Goal: Book appointment/travel/reservation

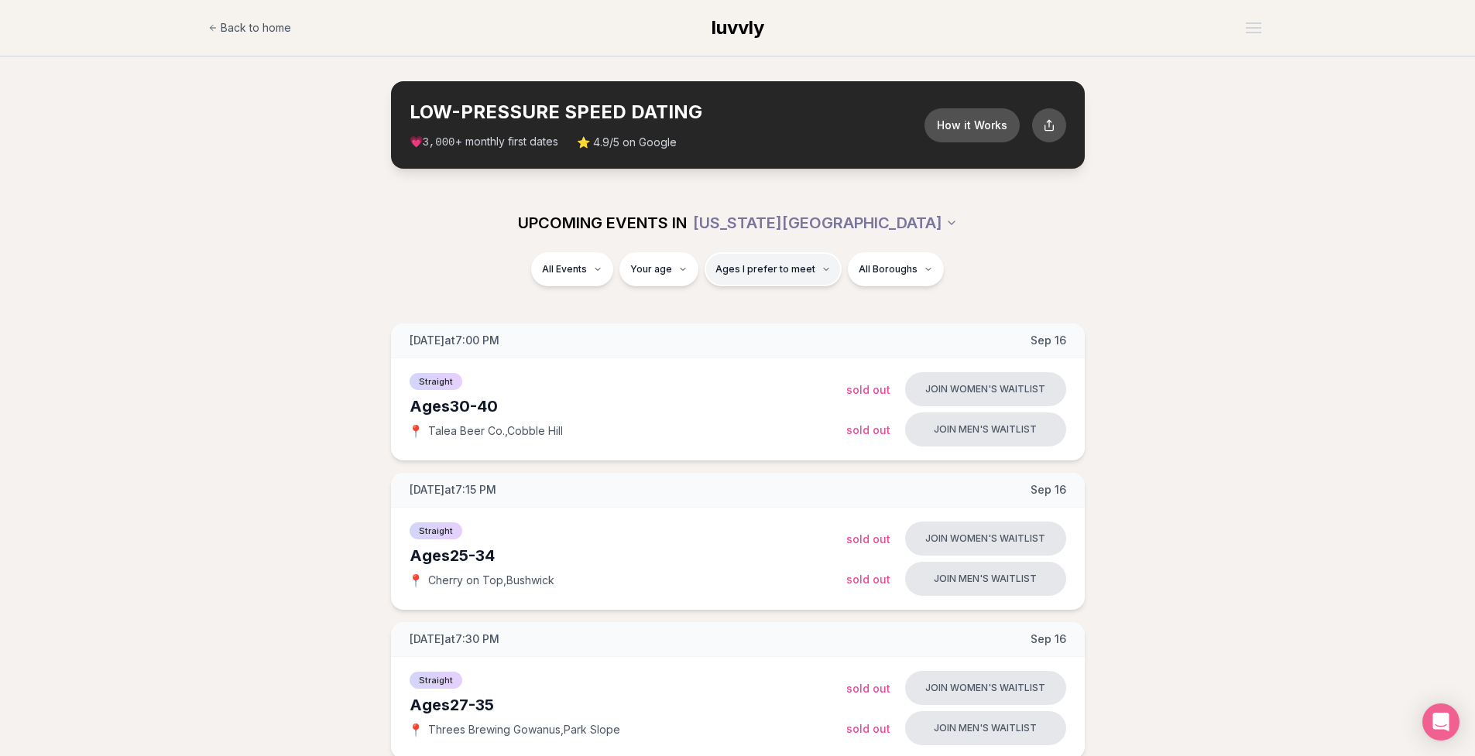
click at [785, 267] on span "Ages I prefer to meet" at bounding box center [765, 269] width 100 height 12
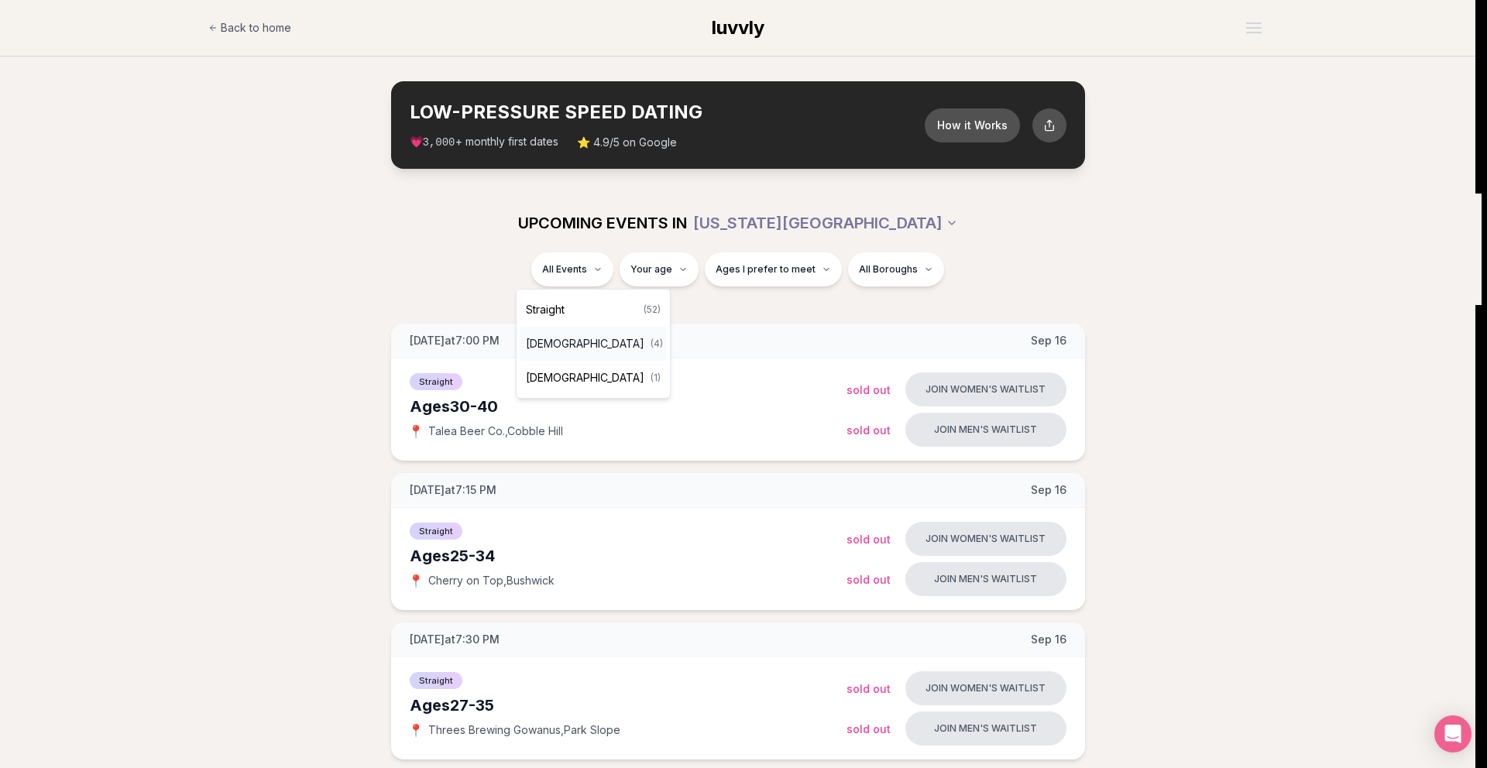
click at [586, 345] on span "[DEMOGRAPHIC_DATA]" at bounding box center [585, 343] width 118 height 15
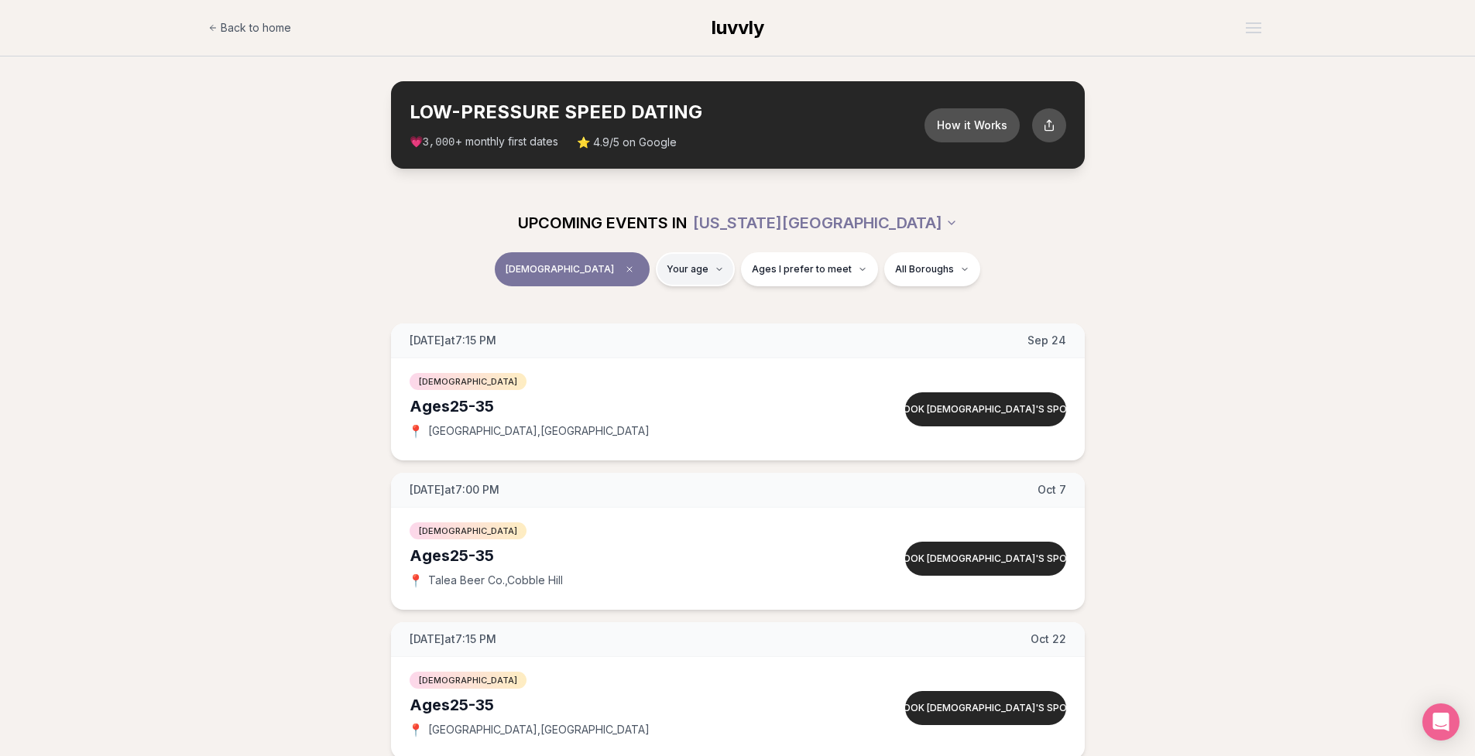
click at [684, 265] on html "Back to home luvvly LOW-PRESSURE SPEED DATING How it Works 💗 3,000 + monthly fi…" at bounding box center [737, 669] width 1475 height 1339
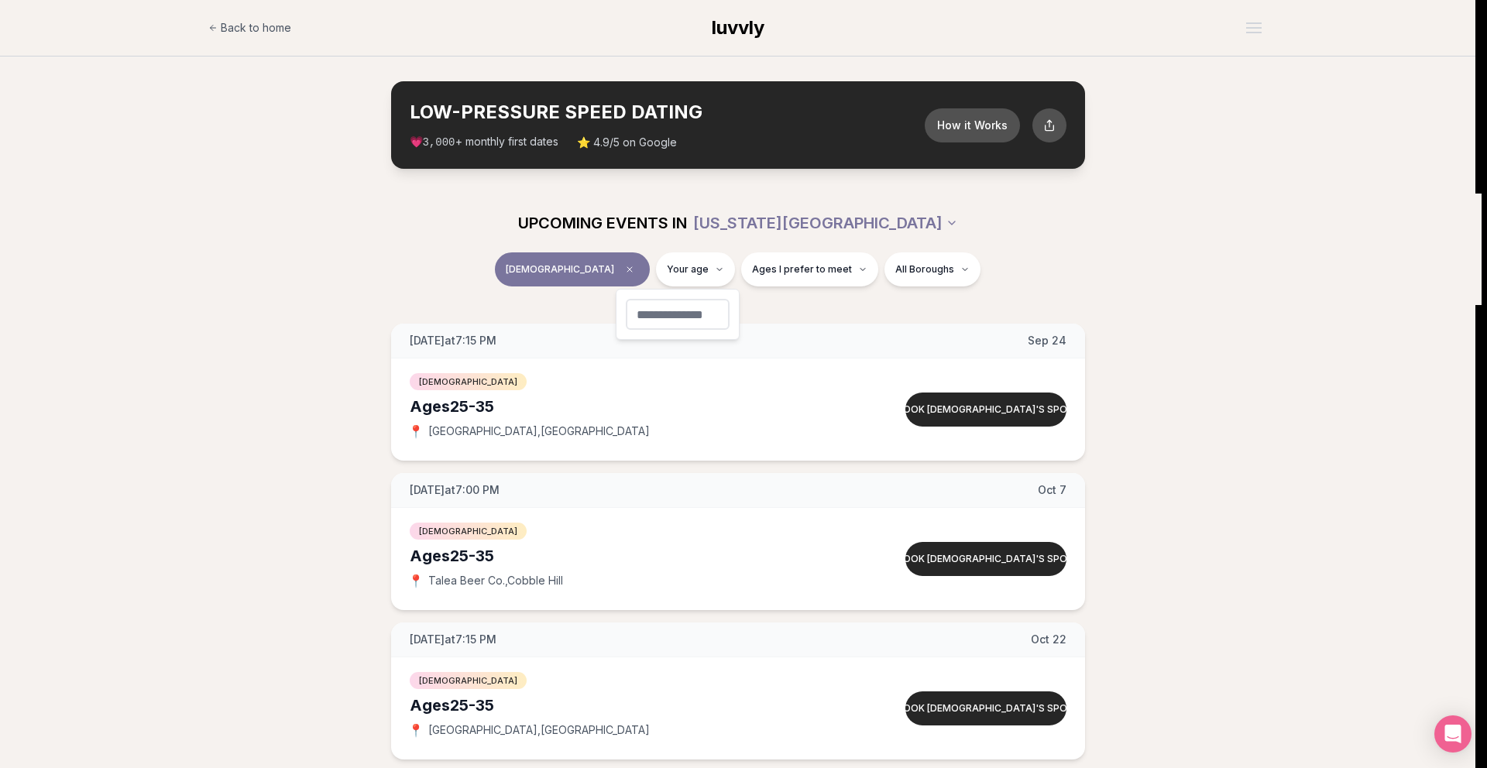
click at [684, 314] on input "number" at bounding box center [678, 314] width 104 height 31
type input "**"
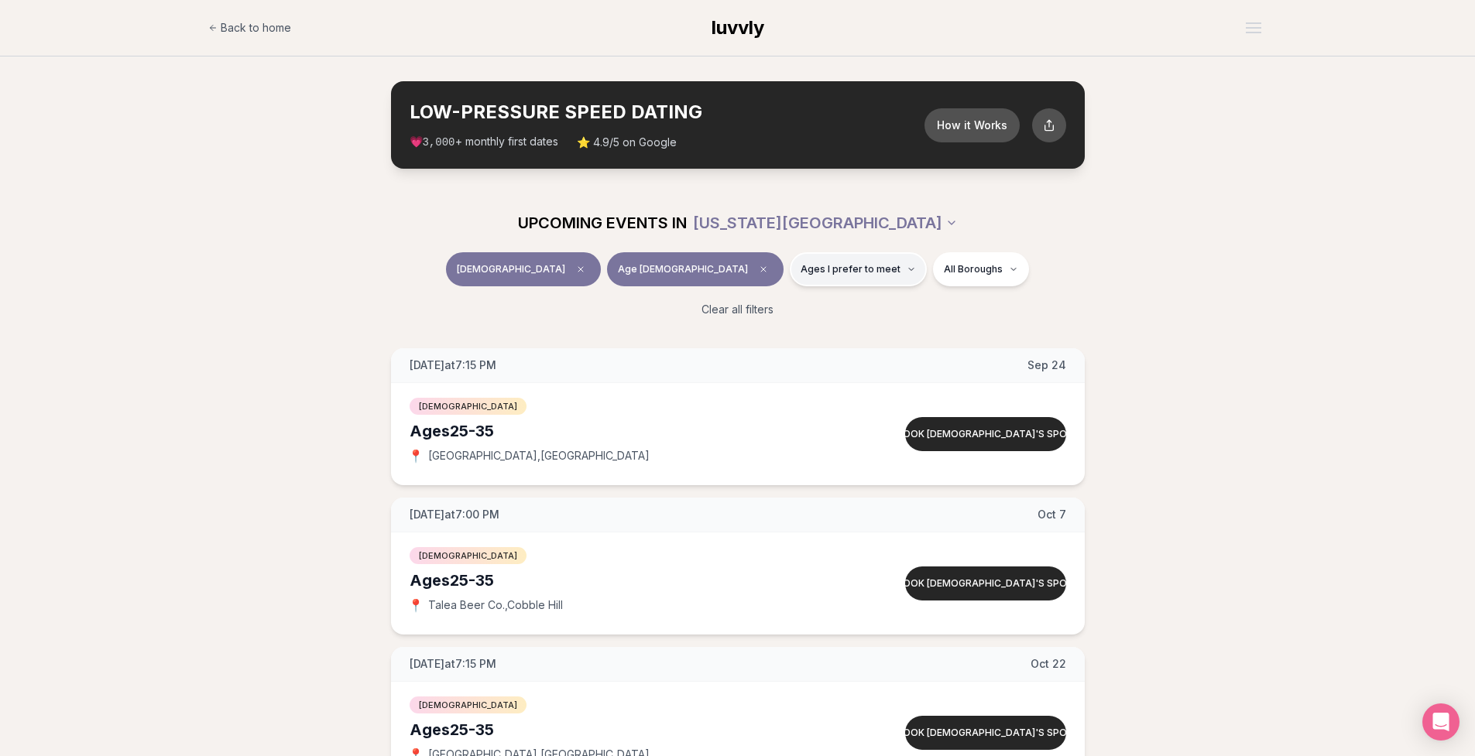
click at [801, 274] on span "Ages I prefer to meet" at bounding box center [851, 269] width 100 height 12
click at [728, 328] on button "Around my age" at bounding box center [726, 328] width 12 height 12
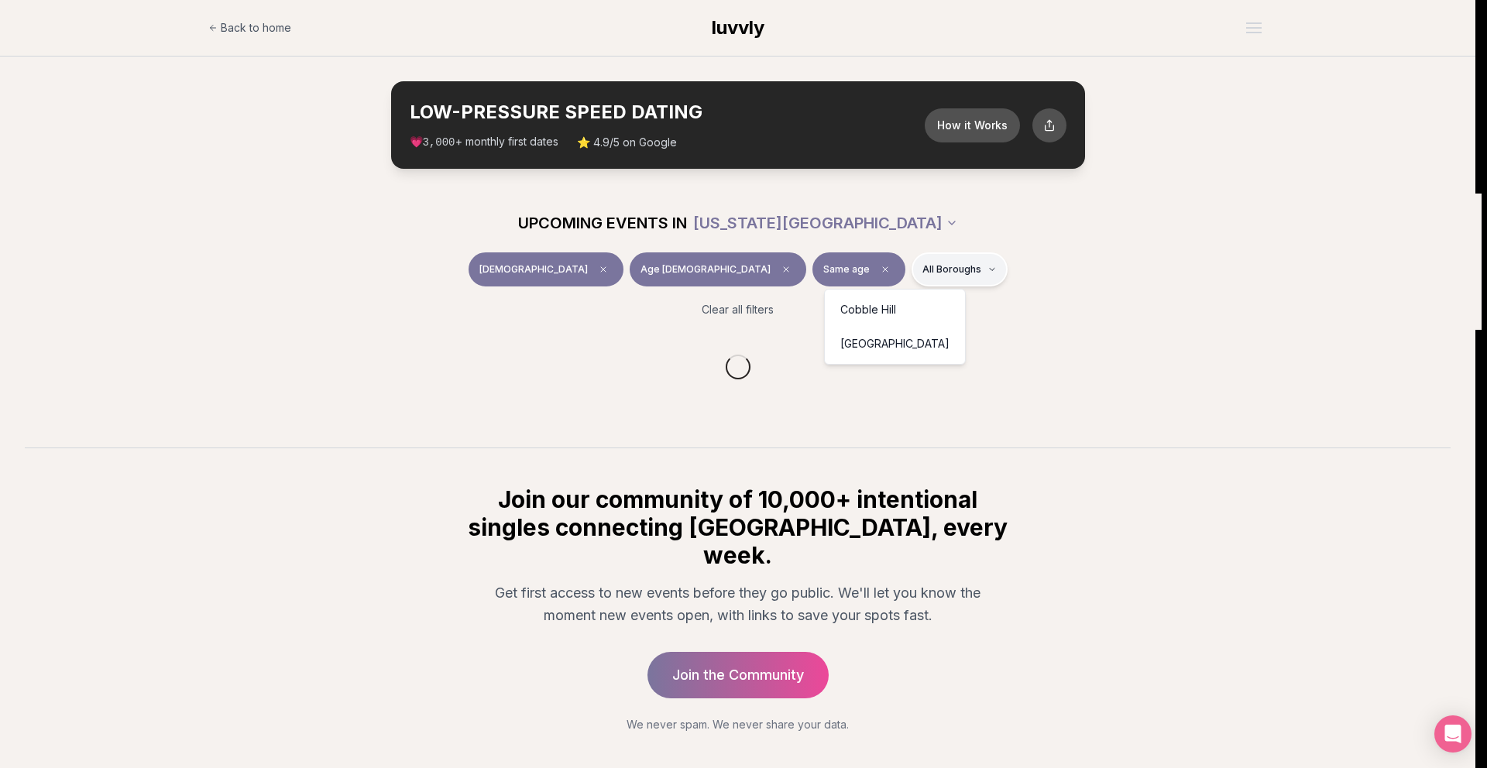
click at [866, 265] on html "Back to home luvvly LOW-PRESSURE SPEED DATING How it Works 💗 3,000 + monthly fi…" at bounding box center [743, 417] width 1487 height 835
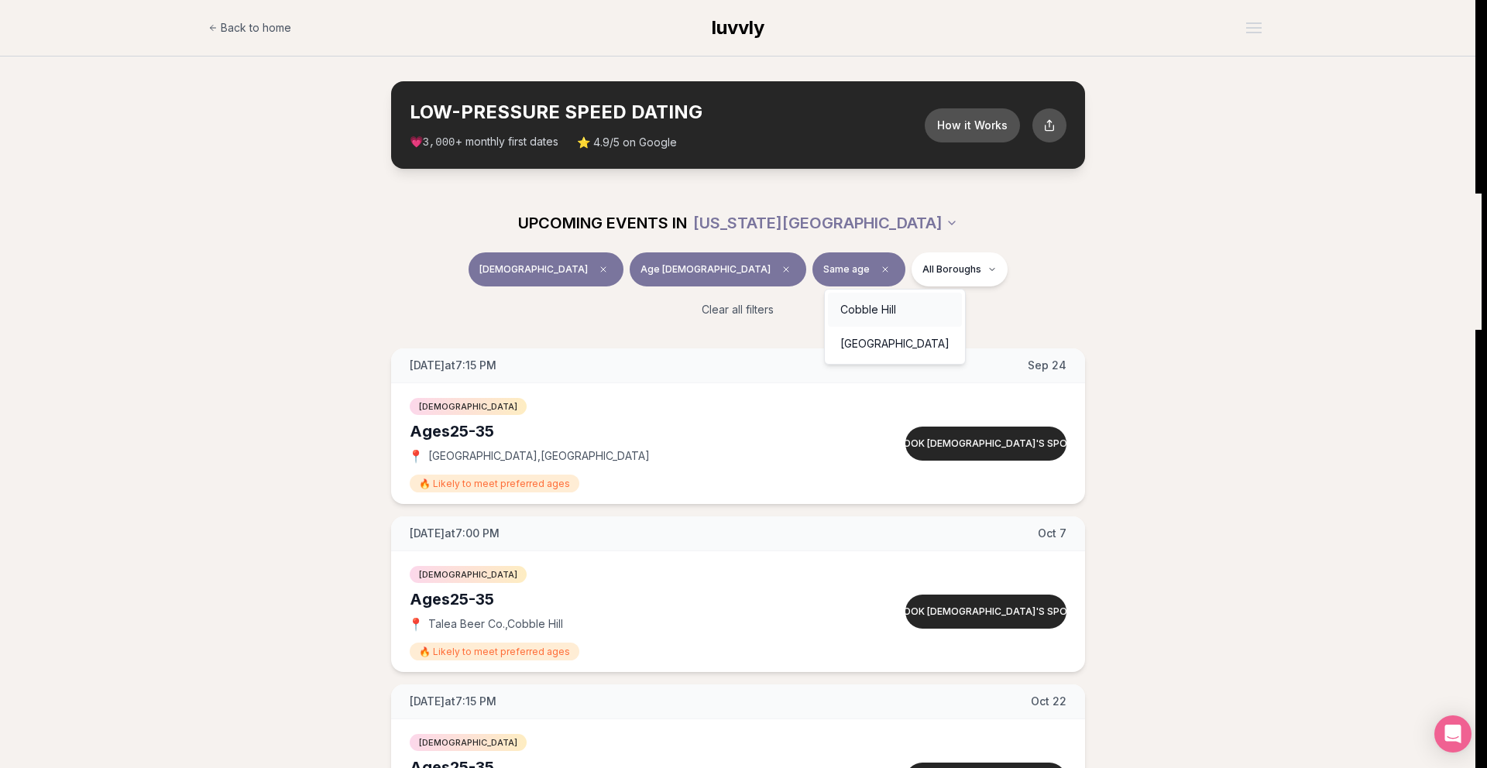
click at [866, 314] on div "Cobble Hill" at bounding box center [895, 310] width 134 height 34
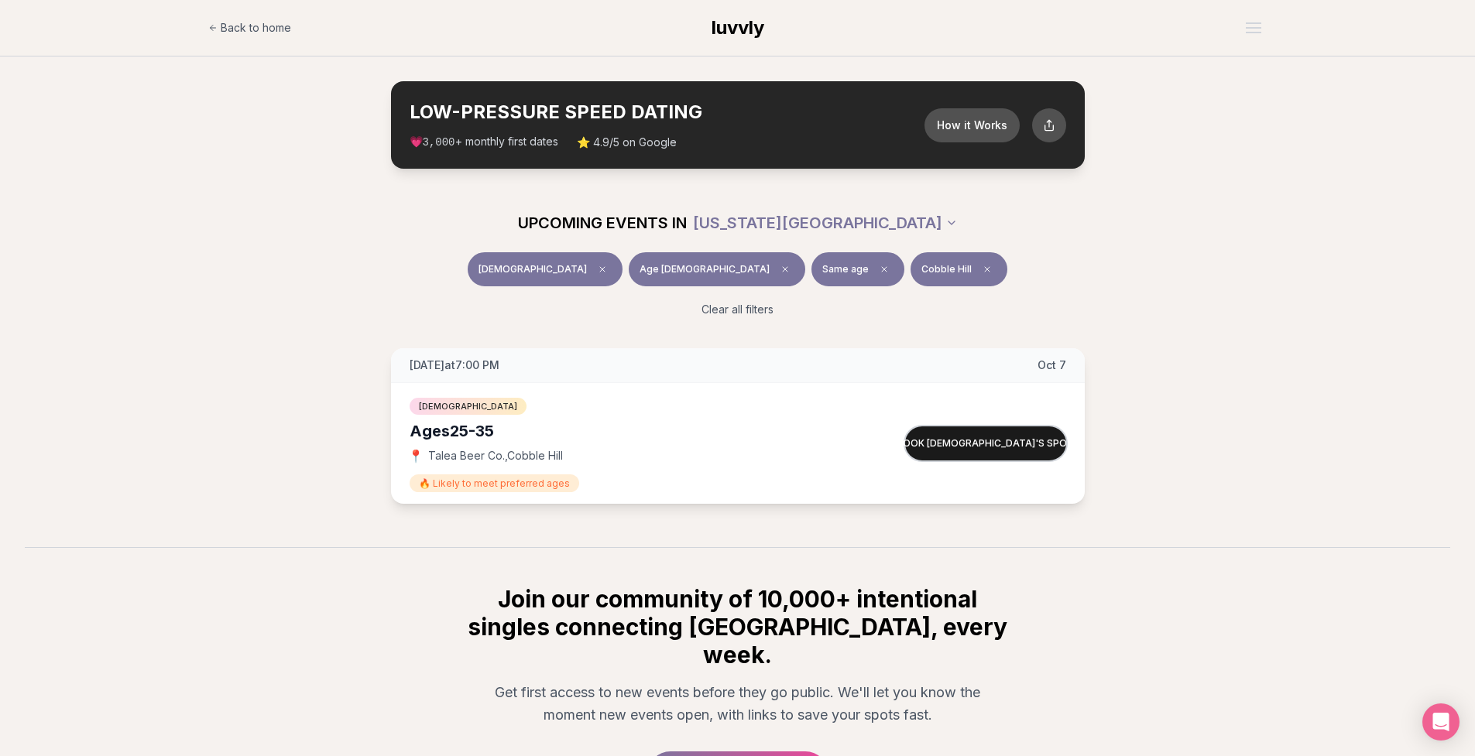
click at [953, 434] on button "Book [DEMOGRAPHIC_DATA]'s spot" at bounding box center [985, 444] width 161 height 34
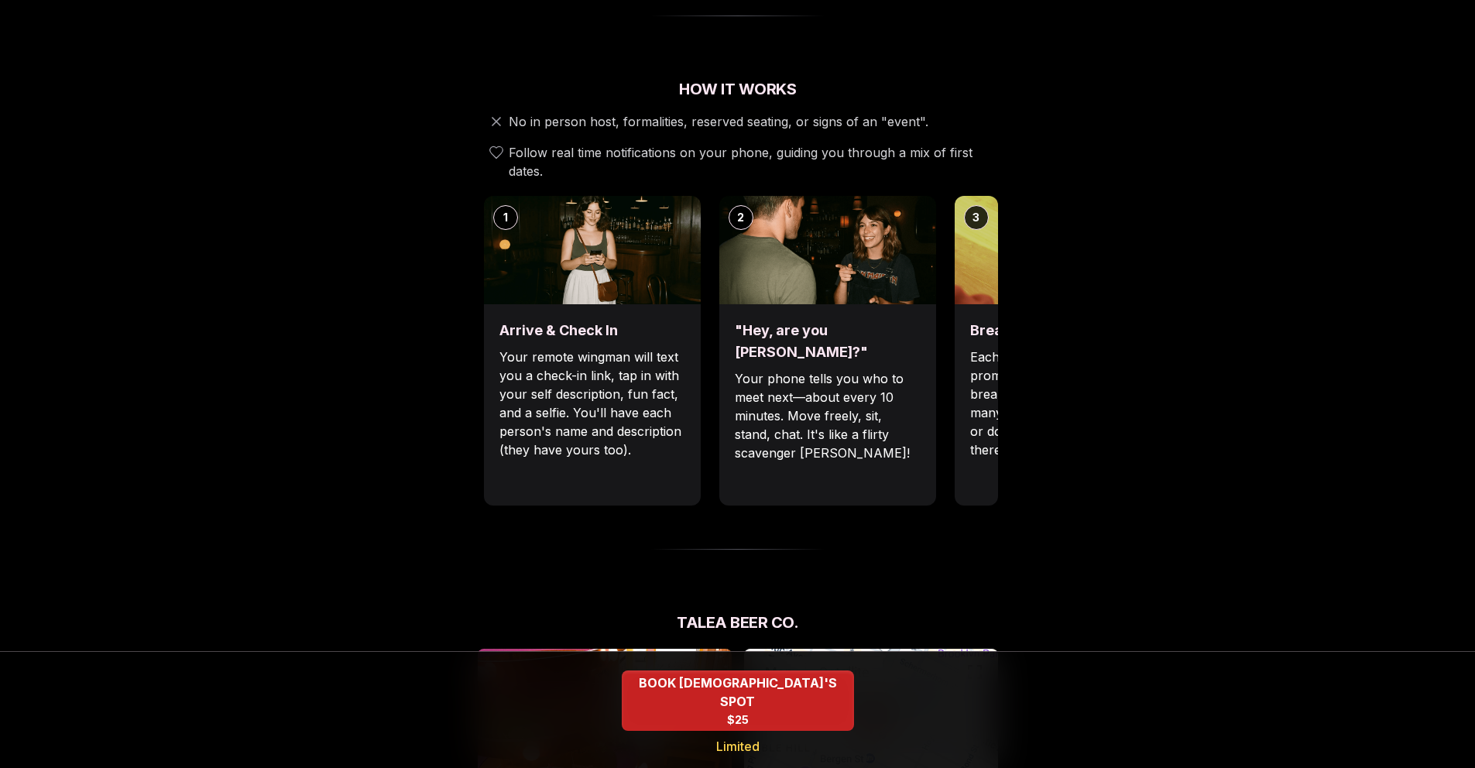
scroll to position [546, 0]
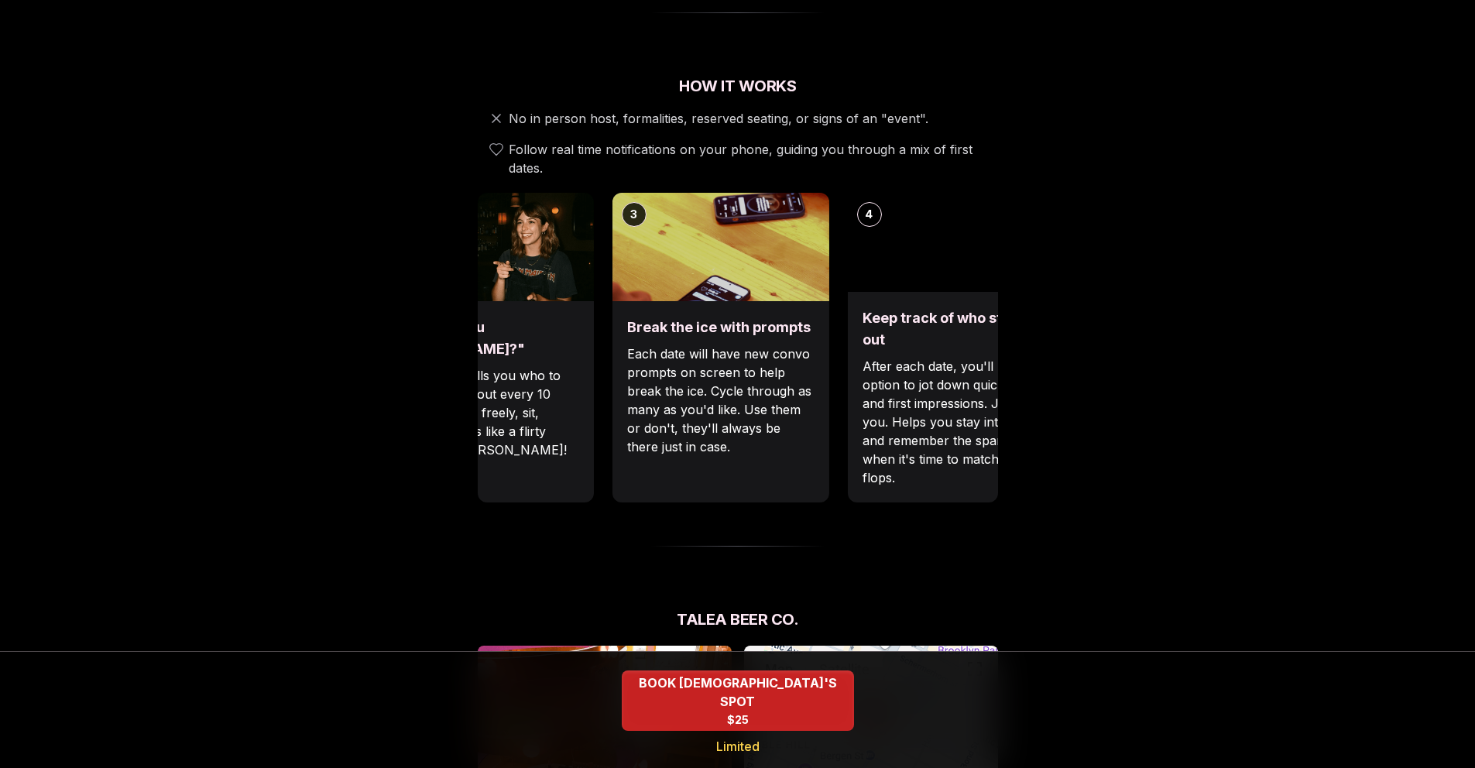
click at [635, 345] on p "Each date will have new convo prompts on screen to help break the ice. Cycle th…" at bounding box center [720, 400] width 186 height 111
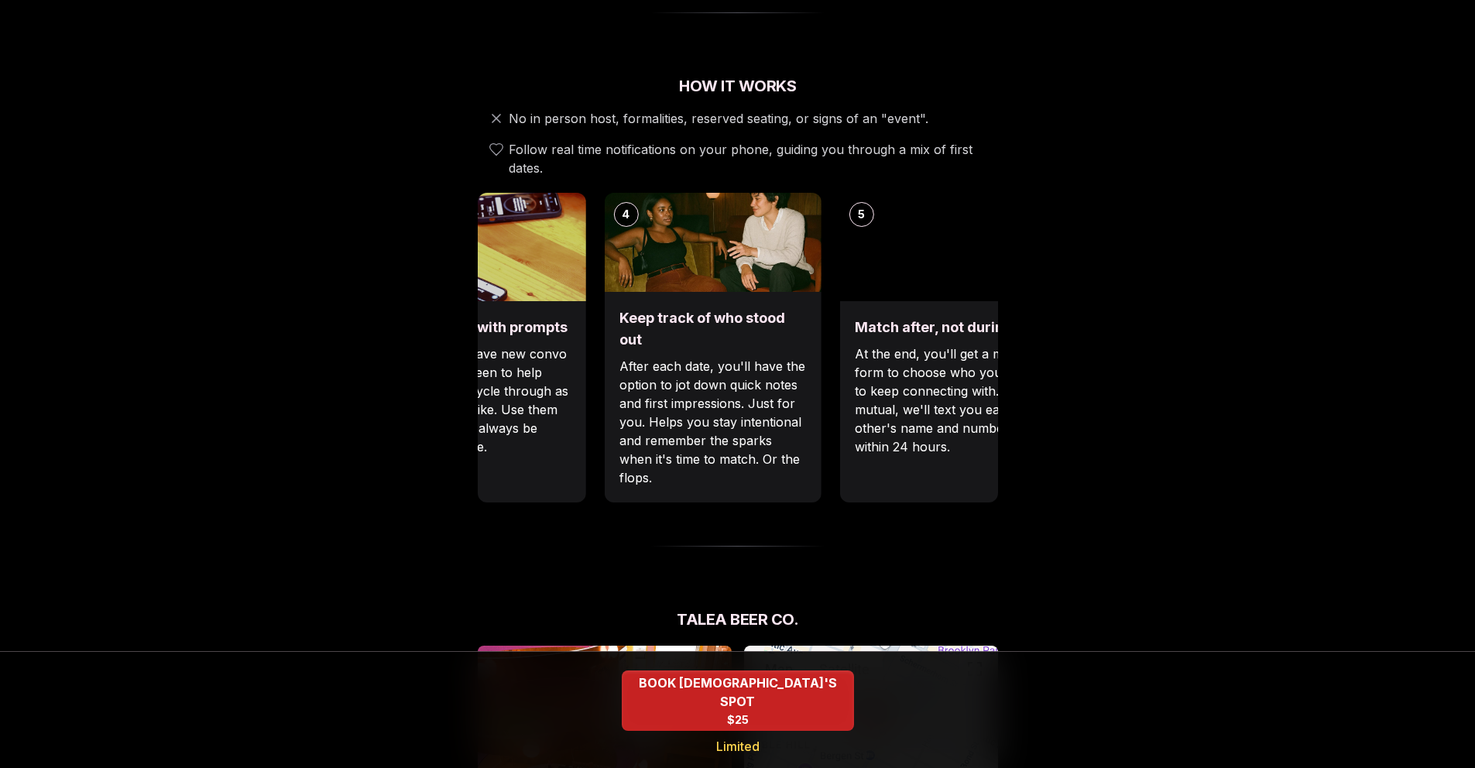
click at [463, 325] on div "Luvvly Speed Dating [DATE] Age Range 25 - 35 Orientation [DEMOGRAPHIC_DATA] Eve…" at bounding box center [737, 515] width 1059 height 1960
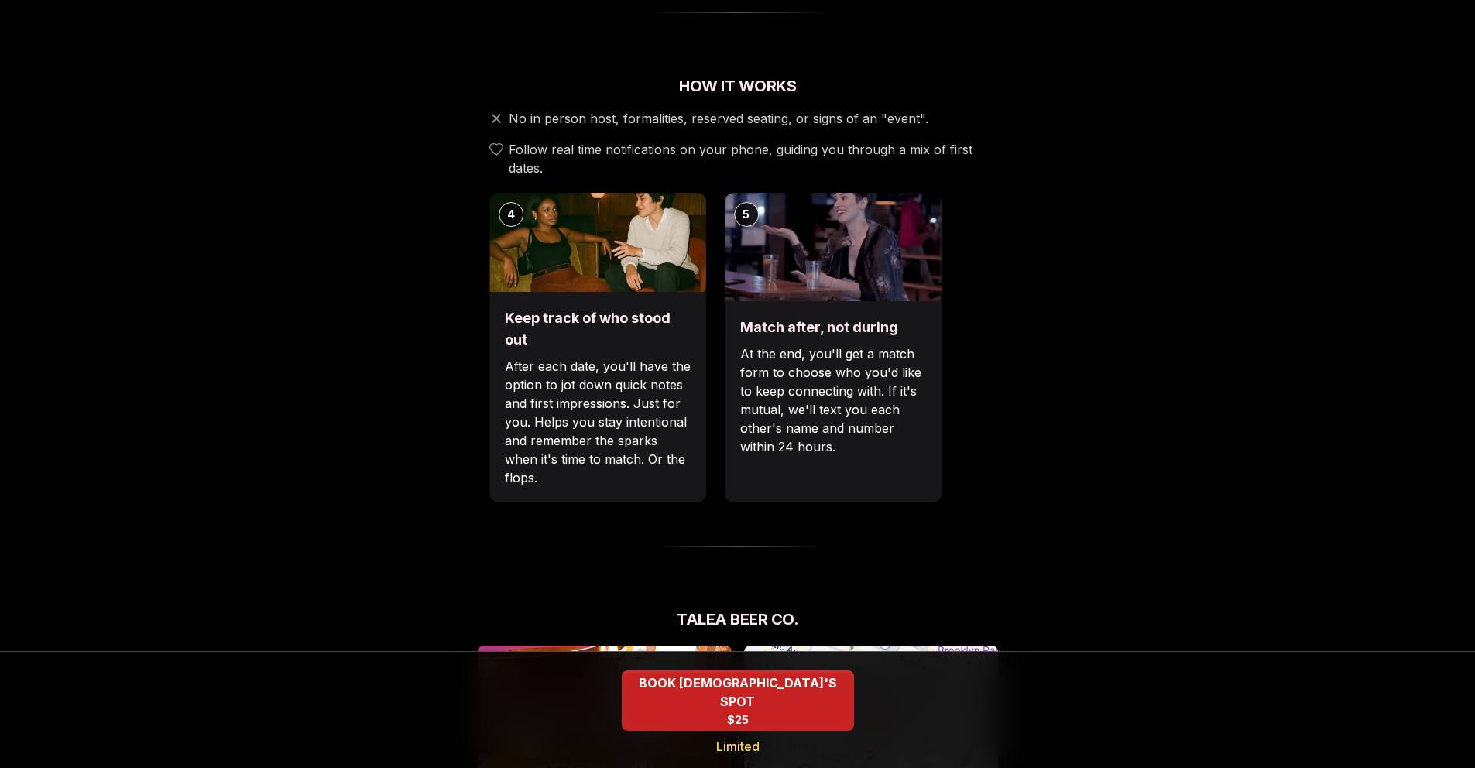
click at [505, 357] on p "After each date, you'll have the option to jot down quick notes and first impre…" at bounding box center [598, 422] width 186 height 130
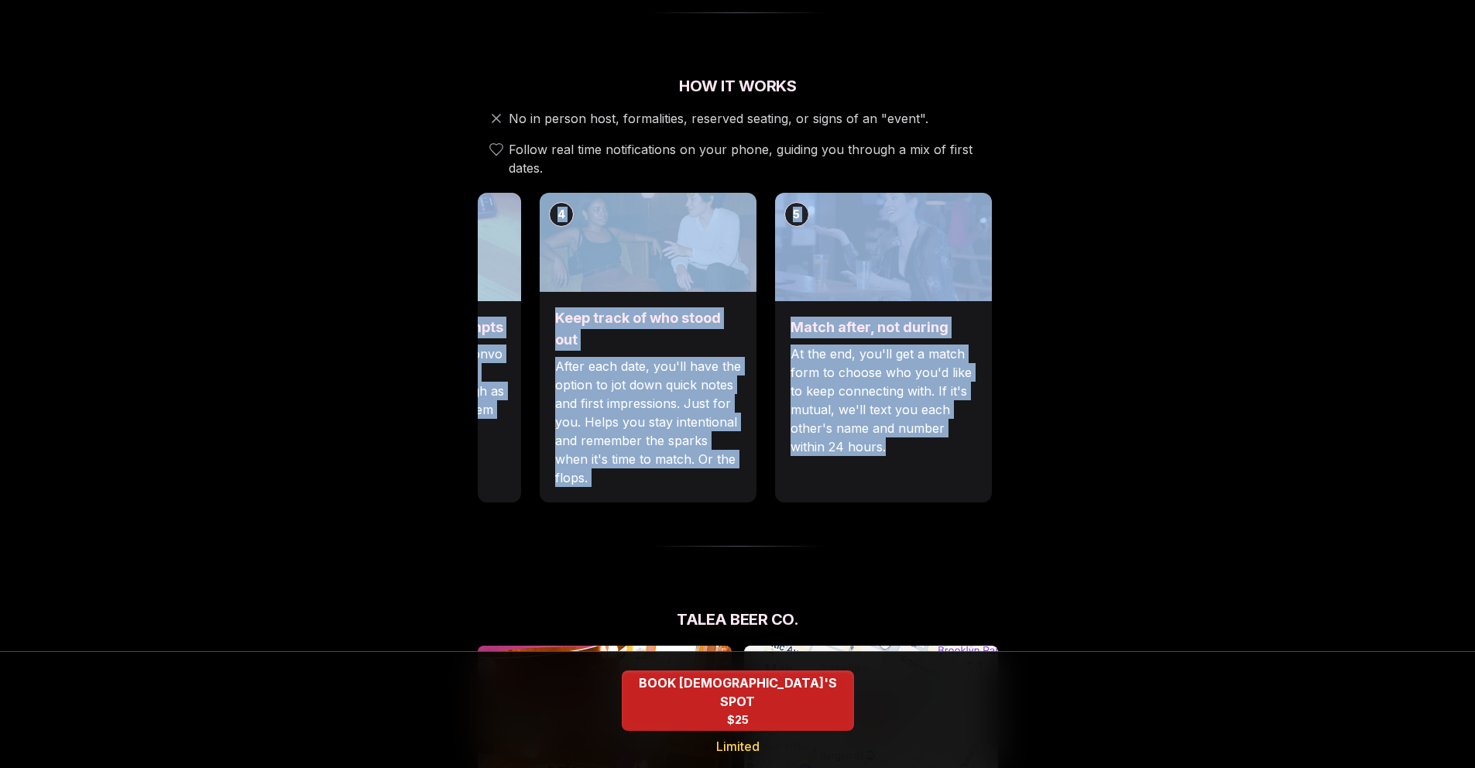
drag, startPoint x: 760, startPoint y: 456, endPoint x: 758, endPoint y: 286, distance: 169.6
click at [759, 287] on div "How It Works No in person host, formalities, reserved seating, or signs of an "…" at bounding box center [738, 311] width 520 height 472
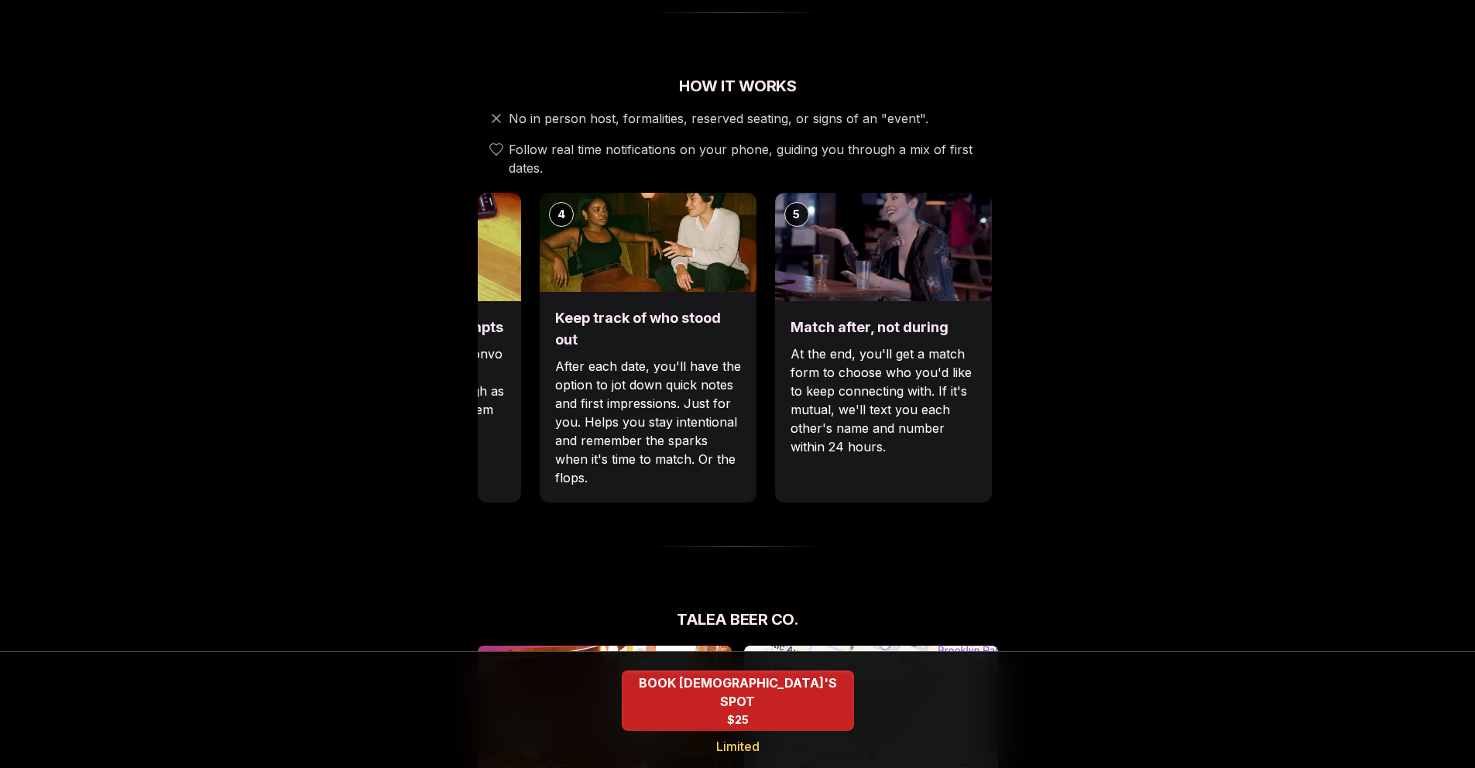
click at [876, 508] on div "Luvvly Speed Dating [DATE] Age Range 25 - 35 Orientation [DEMOGRAPHIC_DATA] Eve…" at bounding box center [737, 515] width 1059 height 1960
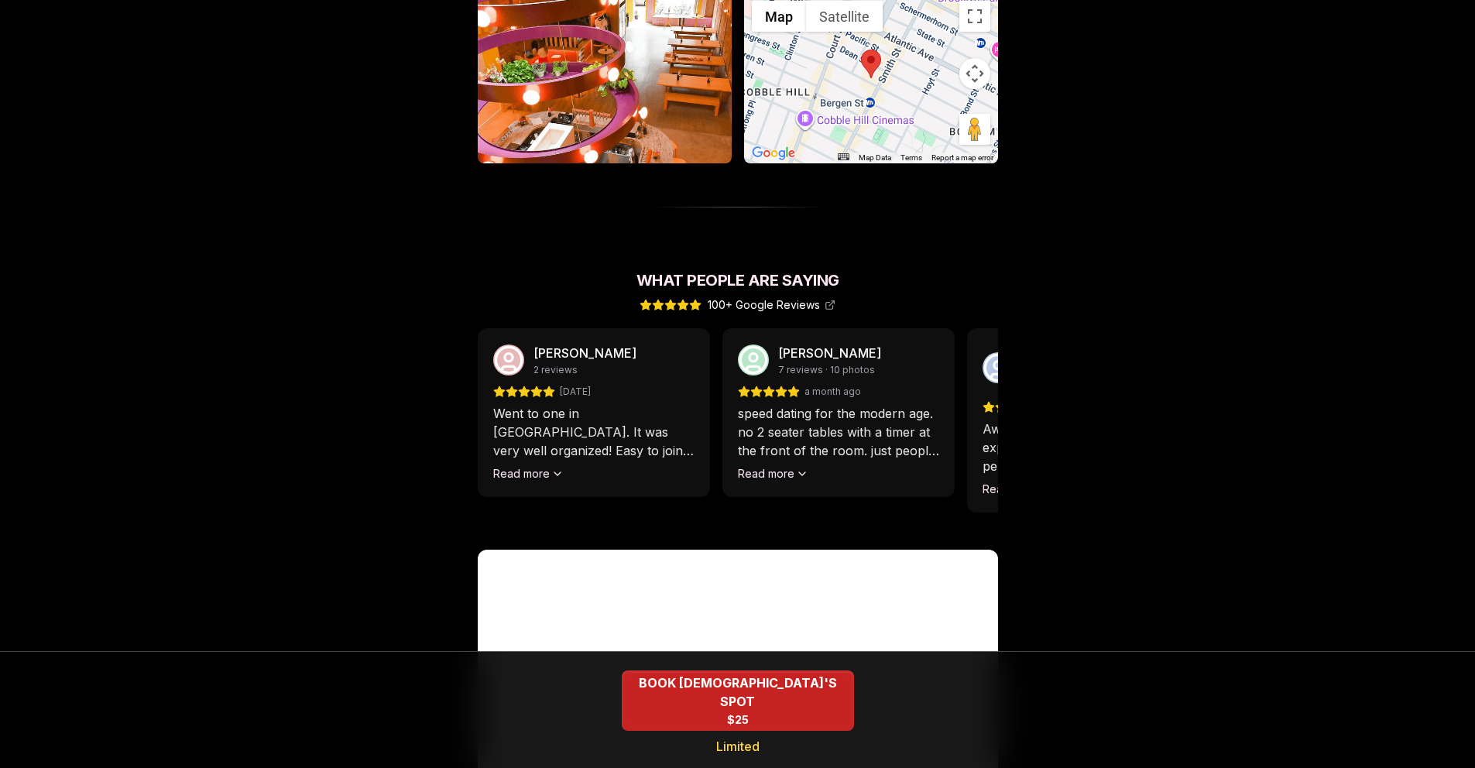
scroll to position [1044, 0]
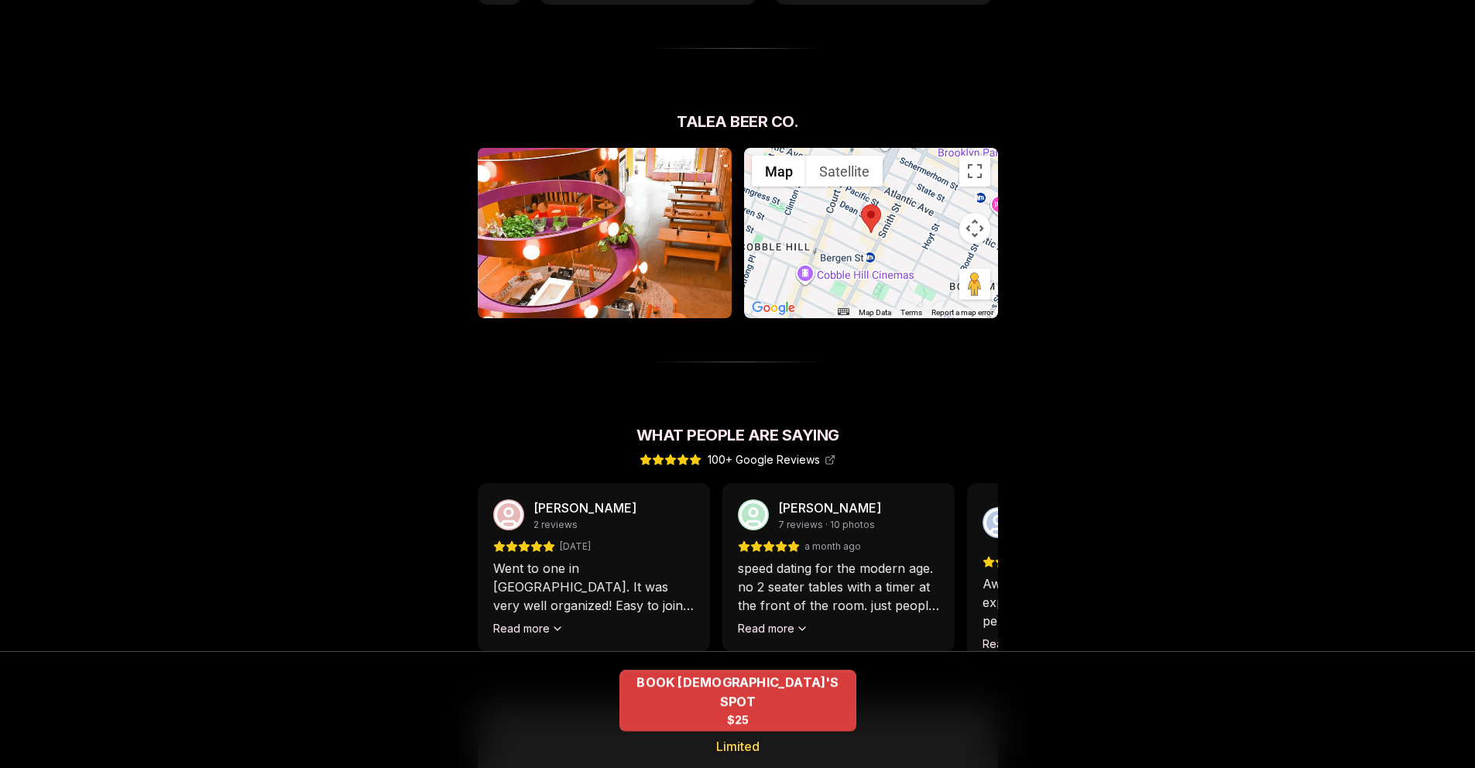
click at [757, 707] on span "BOOK [DEMOGRAPHIC_DATA]'S SPOT" at bounding box center [737, 692] width 237 height 38
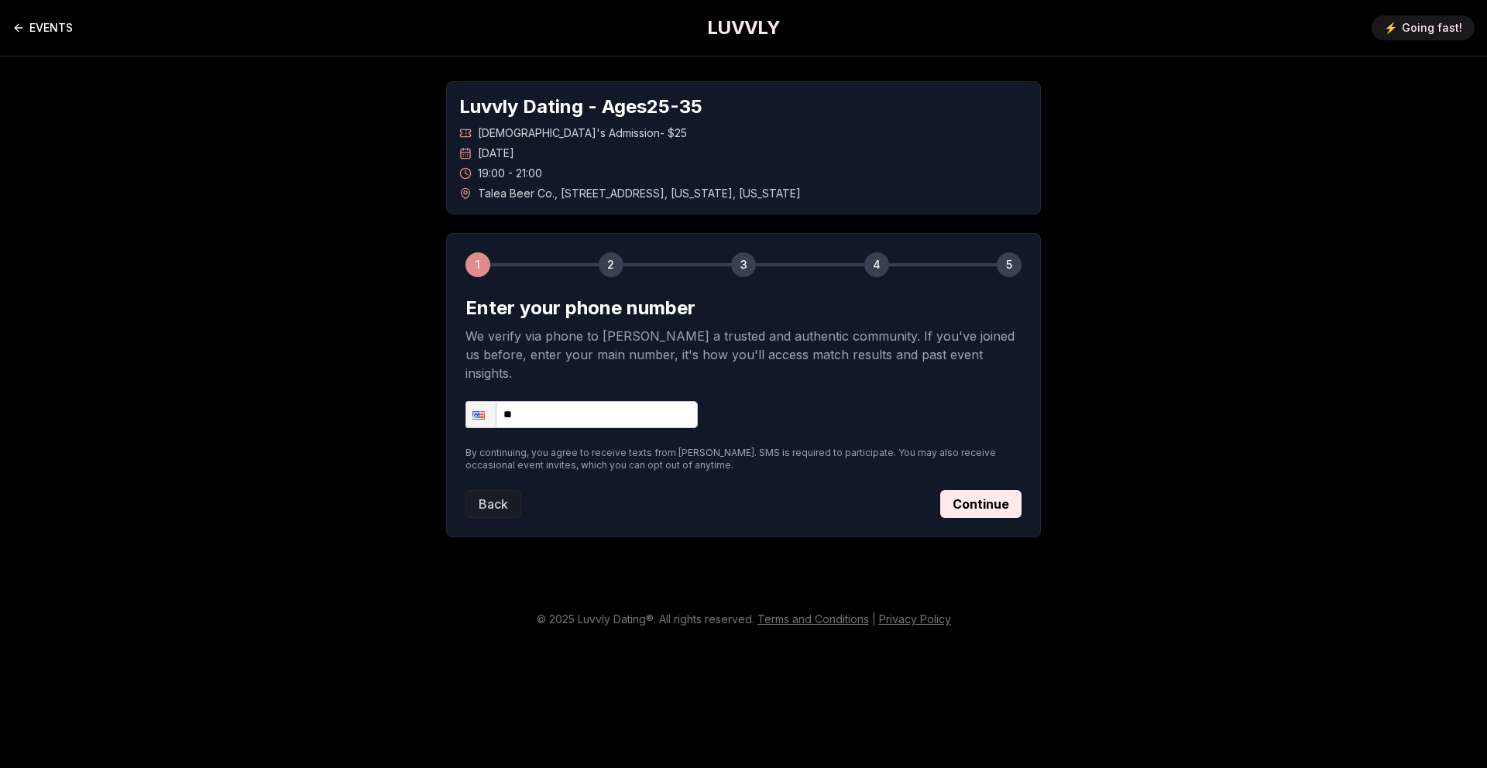
click at [15, 29] on icon "Back to events" at bounding box center [18, 28] width 12 height 12
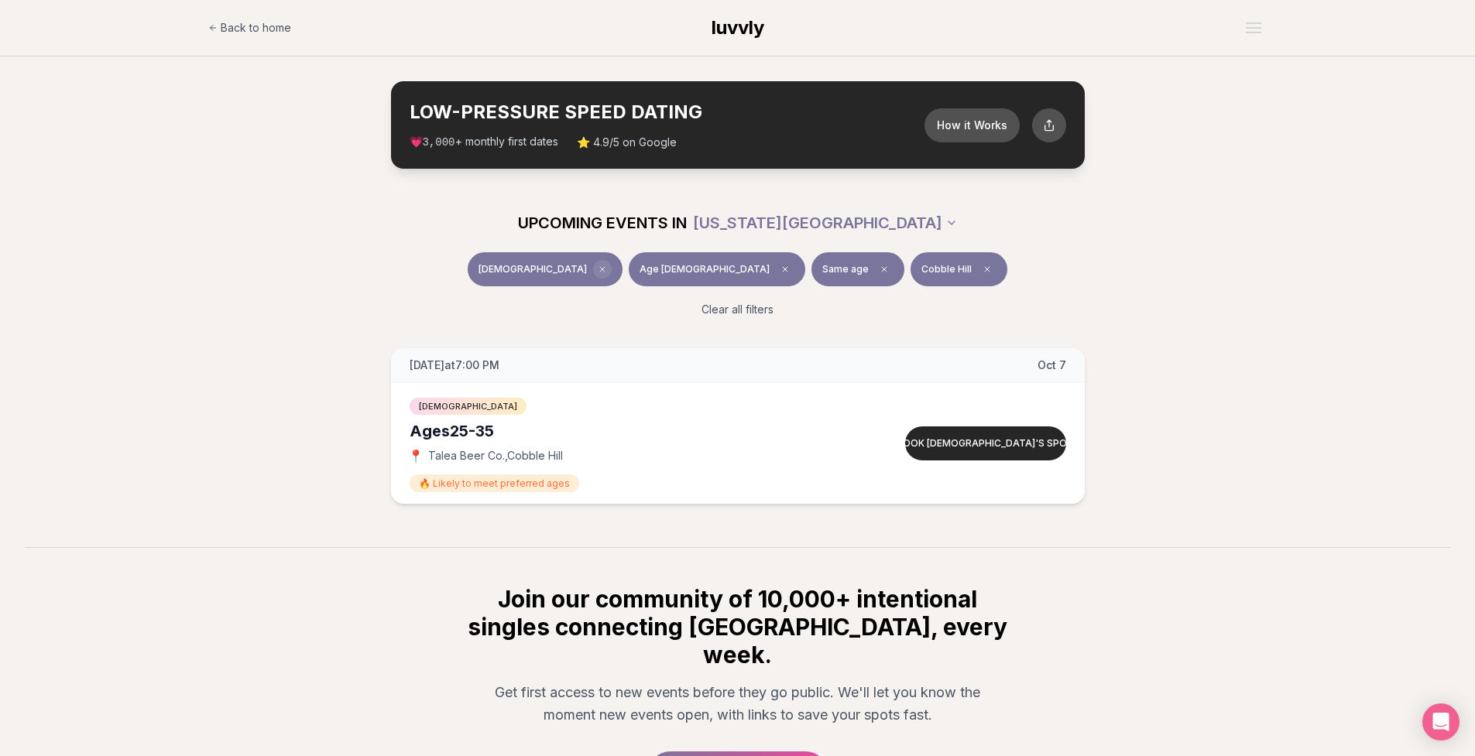
click at [607, 270] on icon "Clear event type filter" at bounding box center [602, 269] width 9 height 9
click at [744, 265] on icon "Clear age" at bounding box center [748, 269] width 9 height 9
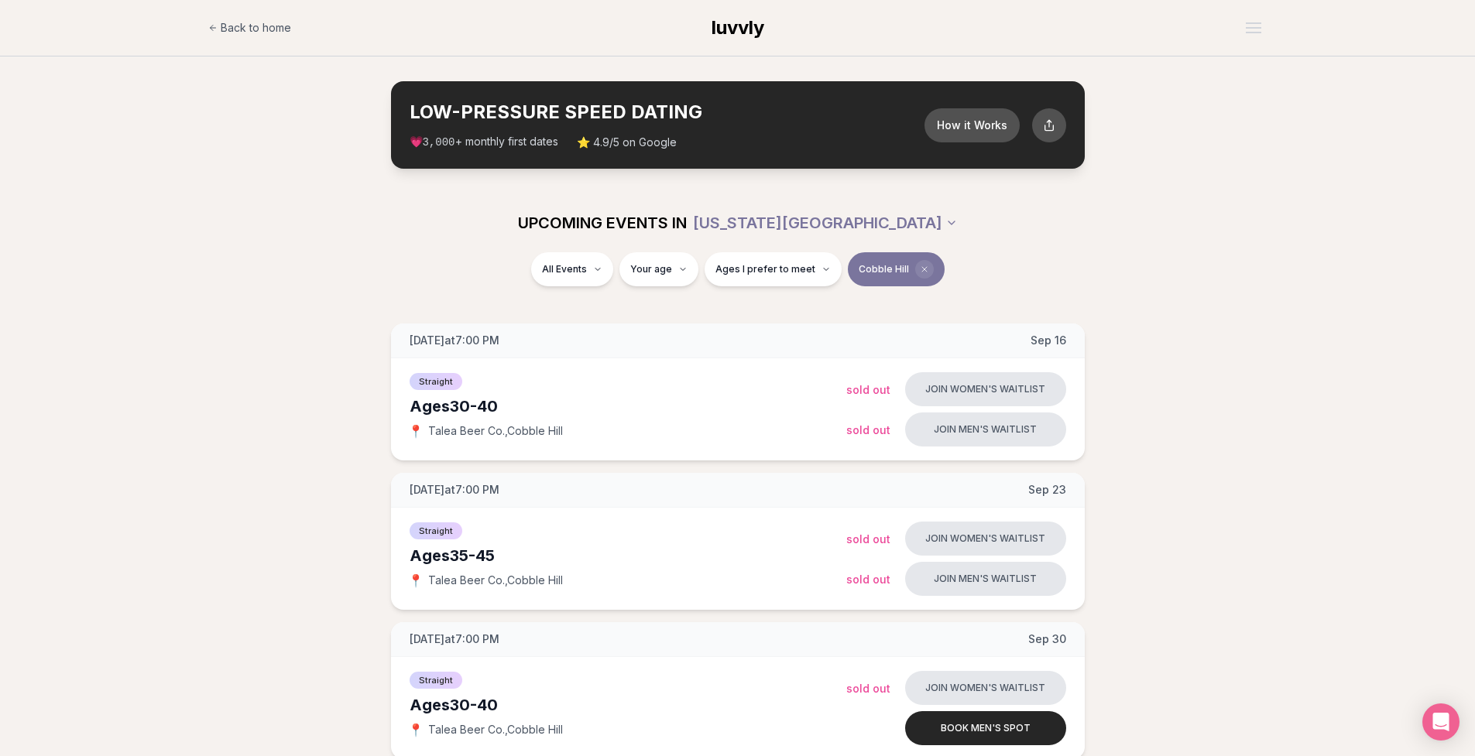
click at [924, 266] on span "Clear borough filter" at bounding box center [924, 269] width 19 height 19
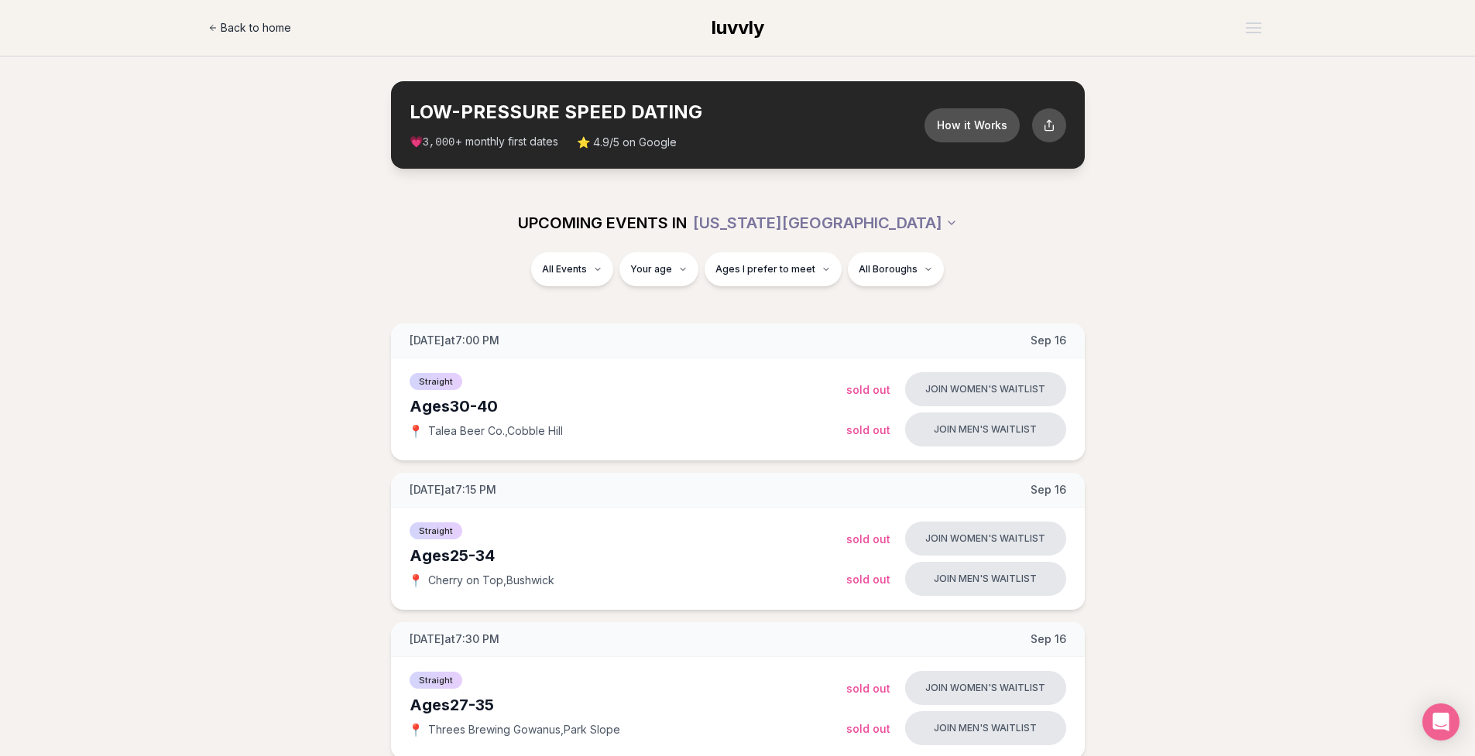
click at [228, 17] on link "Back to home" at bounding box center [249, 27] width 83 height 31
